Goal: Information Seeking & Learning: Compare options

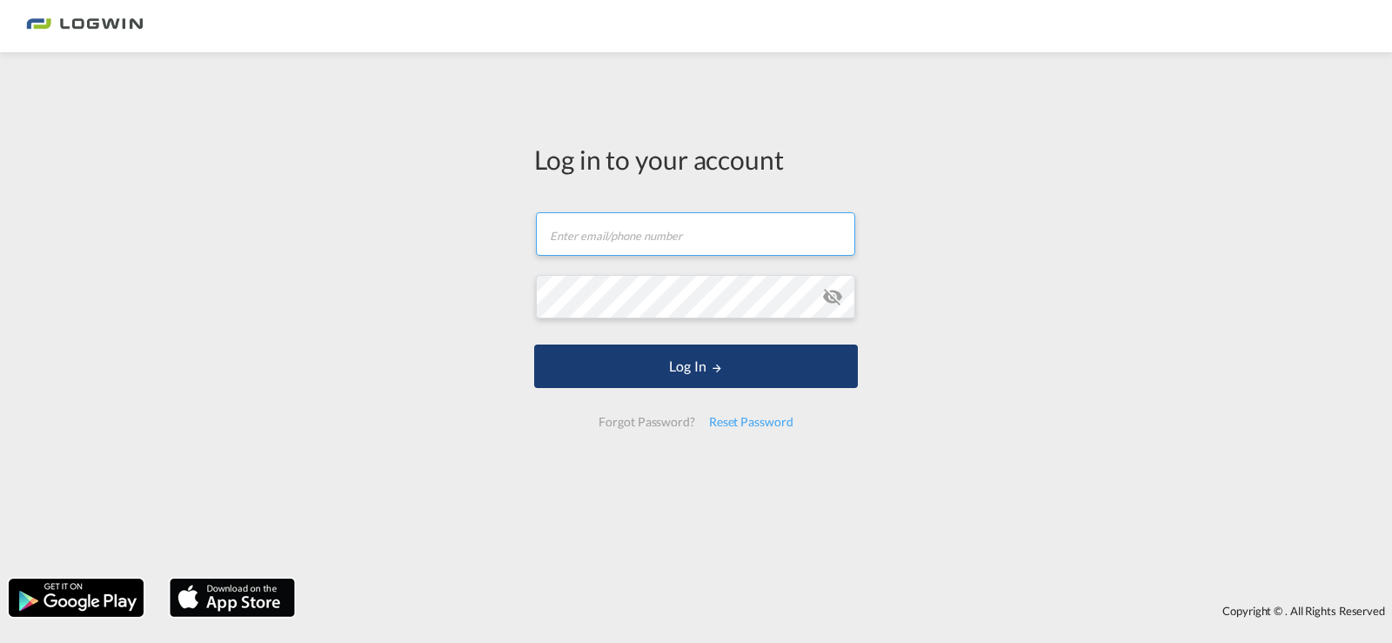
type input "[PERSON_NAME][EMAIL_ADDRESS][PERSON_NAME][DOMAIN_NAME]"
click at [670, 371] on button "Log In" at bounding box center [696, 367] width 324 height 44
